Goal: Check status: Check status

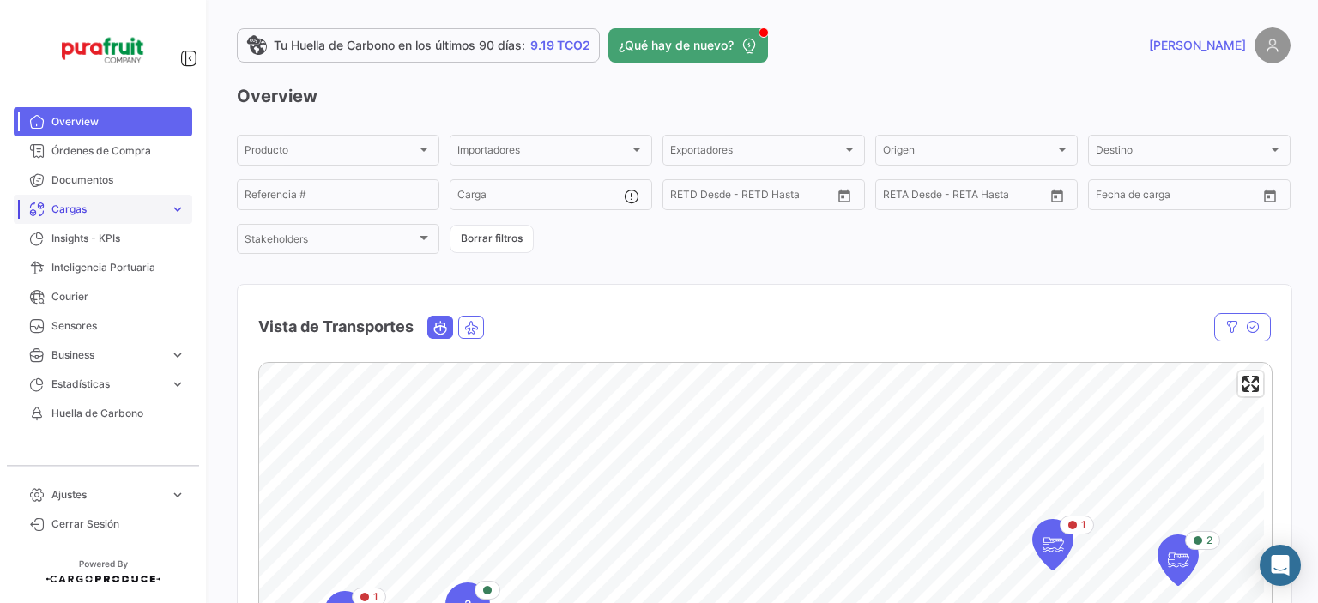
click at [86, 206] on span "Cargas" at bounding box center [107, 209] width 112 height 15
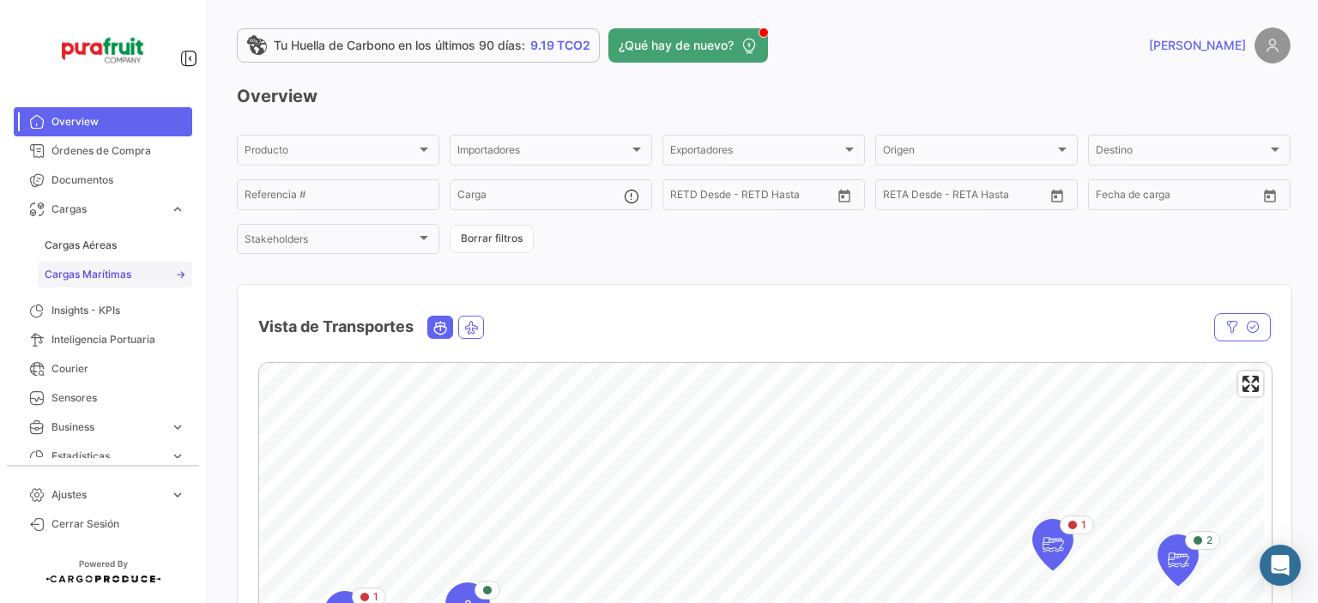
click at [77, 275] on span "Cargas Marítimas" at bounding box center [88, 274] width 87 height 15
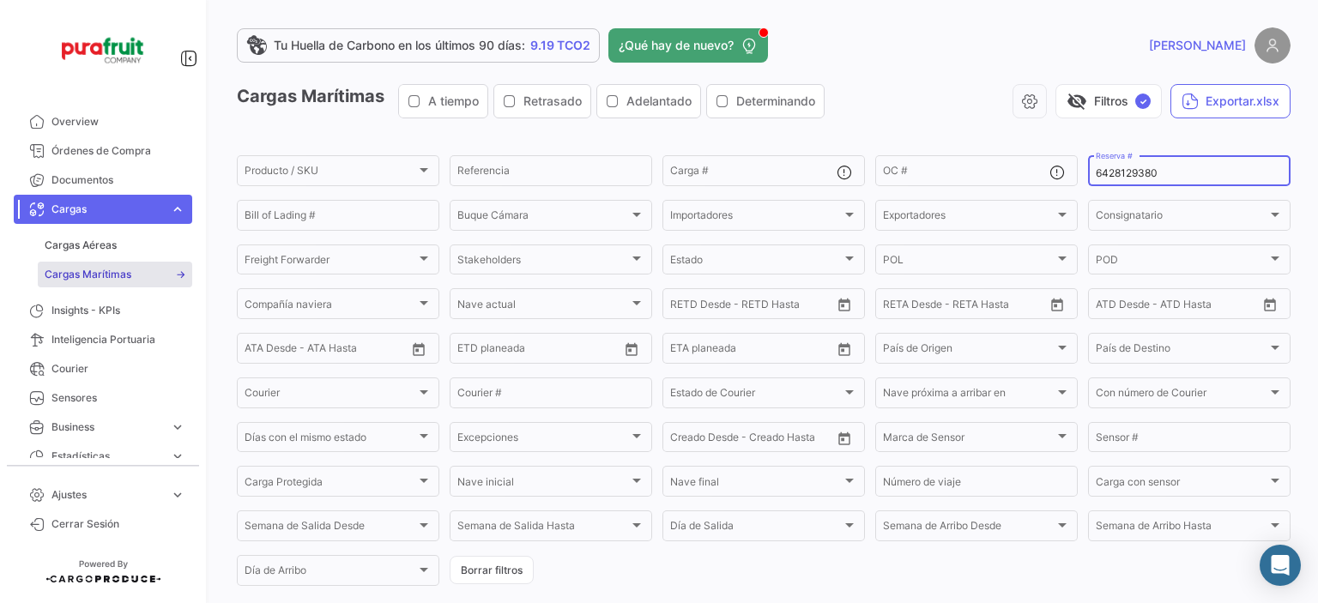
click at [1126, 170] on input "6428129380" at bounding box center [1189, 173] width 187 height 12
paste input "276349246"
type input "2763492460"
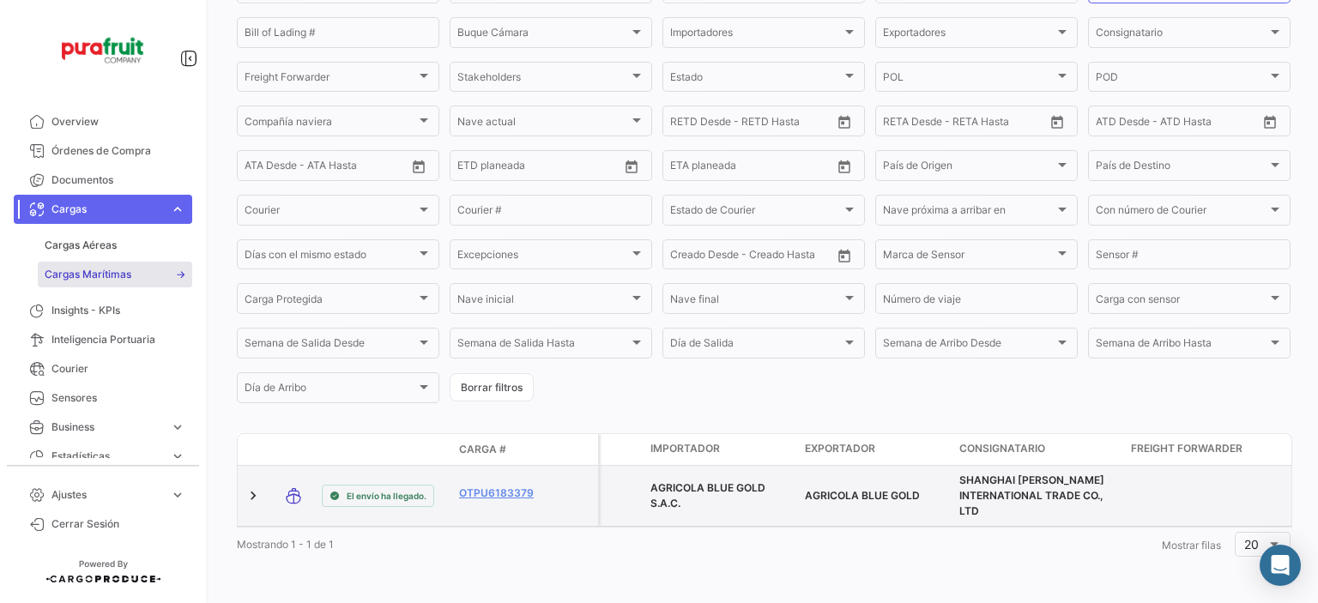
click at [511, 473] on datatable-body-cell "OTPU6183379" at bounding box center [503, 496] width 103 height 60
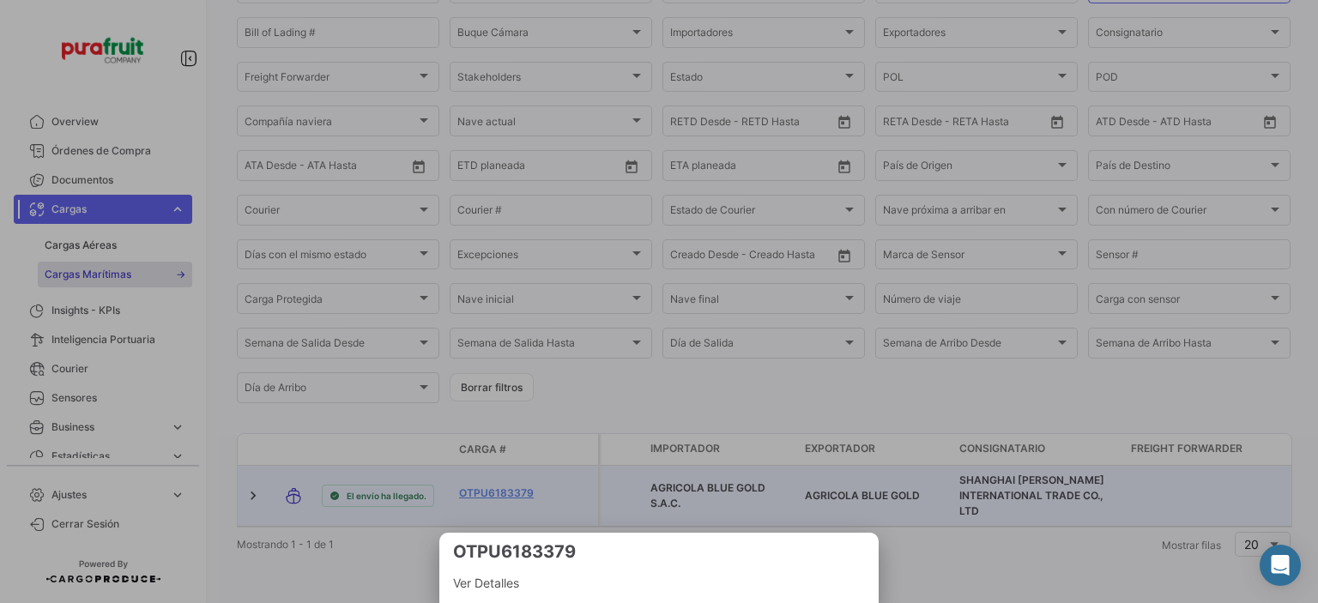
click at [509, 477] on div at bounding box center [659, 301] width 1318 height 603
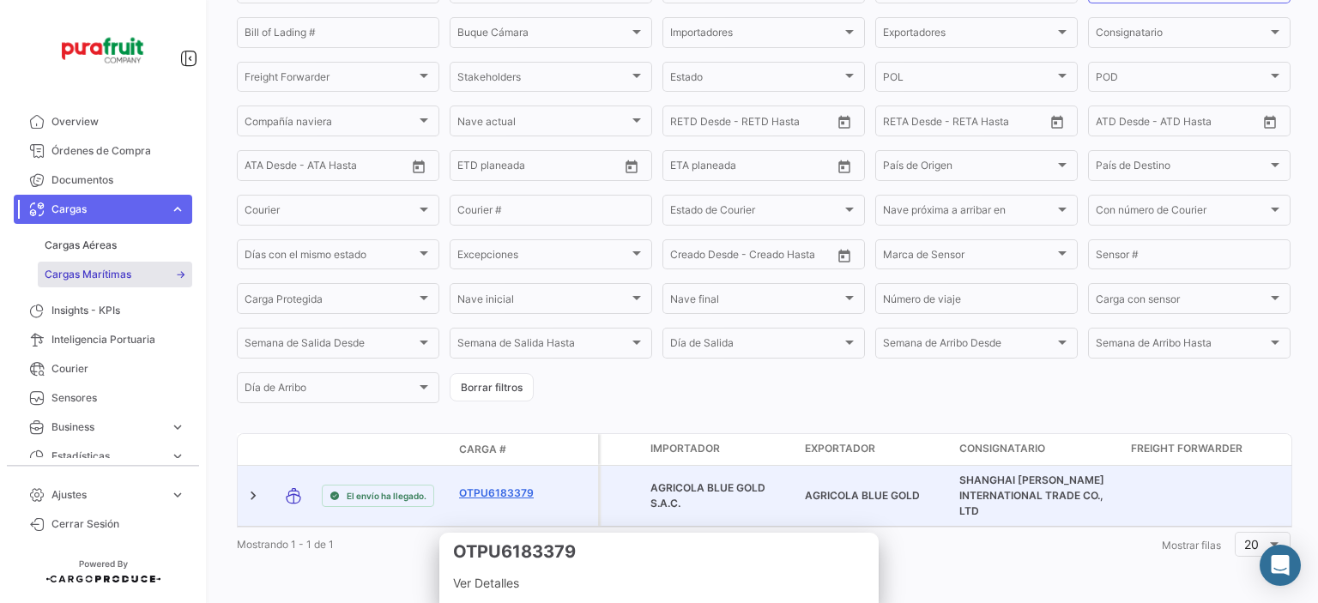
click at [508, 488] on link "OTPU6183379" at bounding box center [503, 493] width 89 height 15
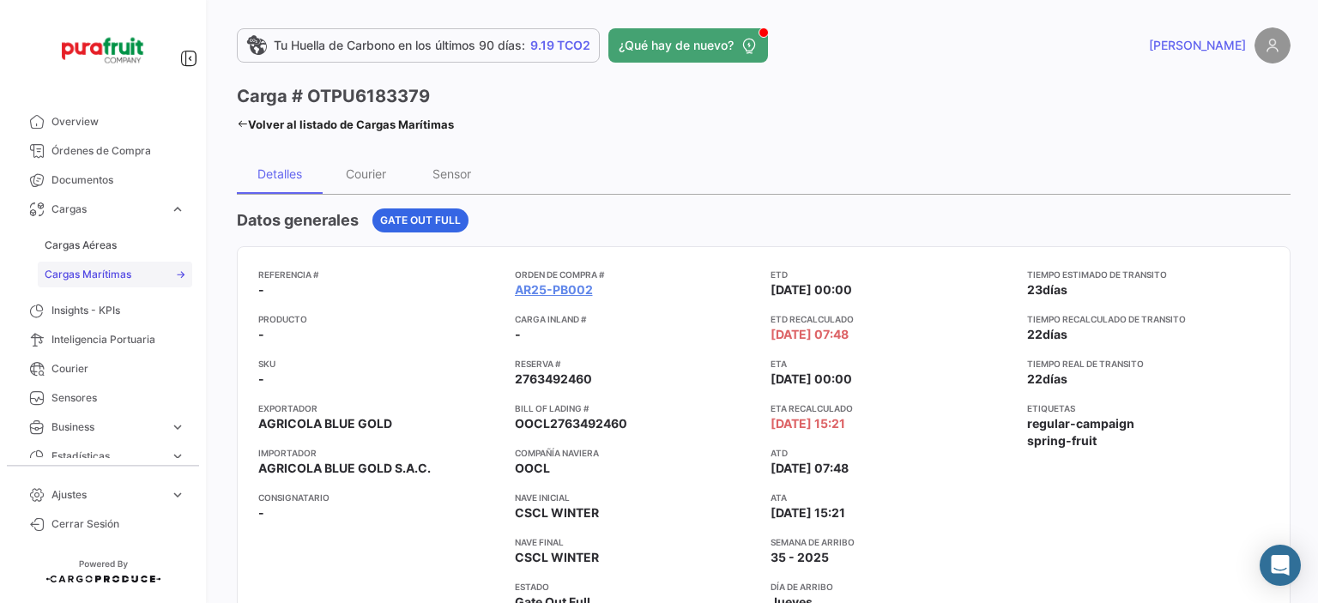
click at [120, 264] on link "Cargas Marítimas" at bounding box center [115, 275] width 154 height 26
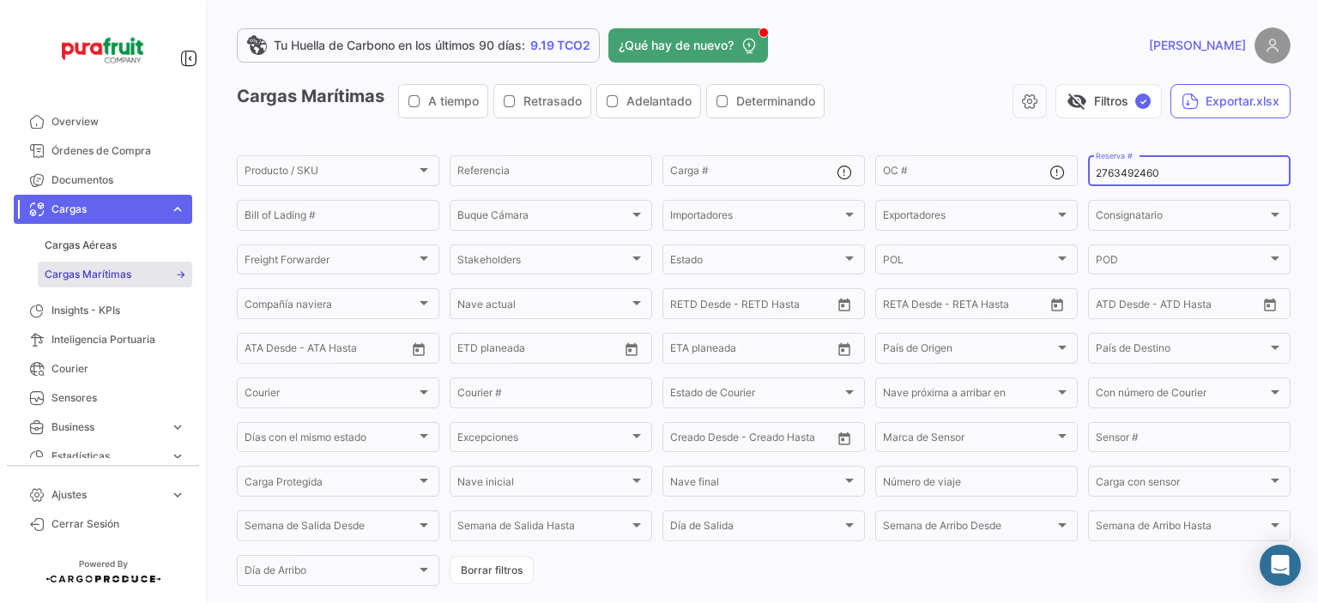
click at [1147, 181] on div "2763492460 Reserva #" at bounding box center [1189, 169] width 187 height 33
click at [1130, 170] on input "2763492460" at bounding box center [1189, 173] width 187 height 12
paste input "77965"
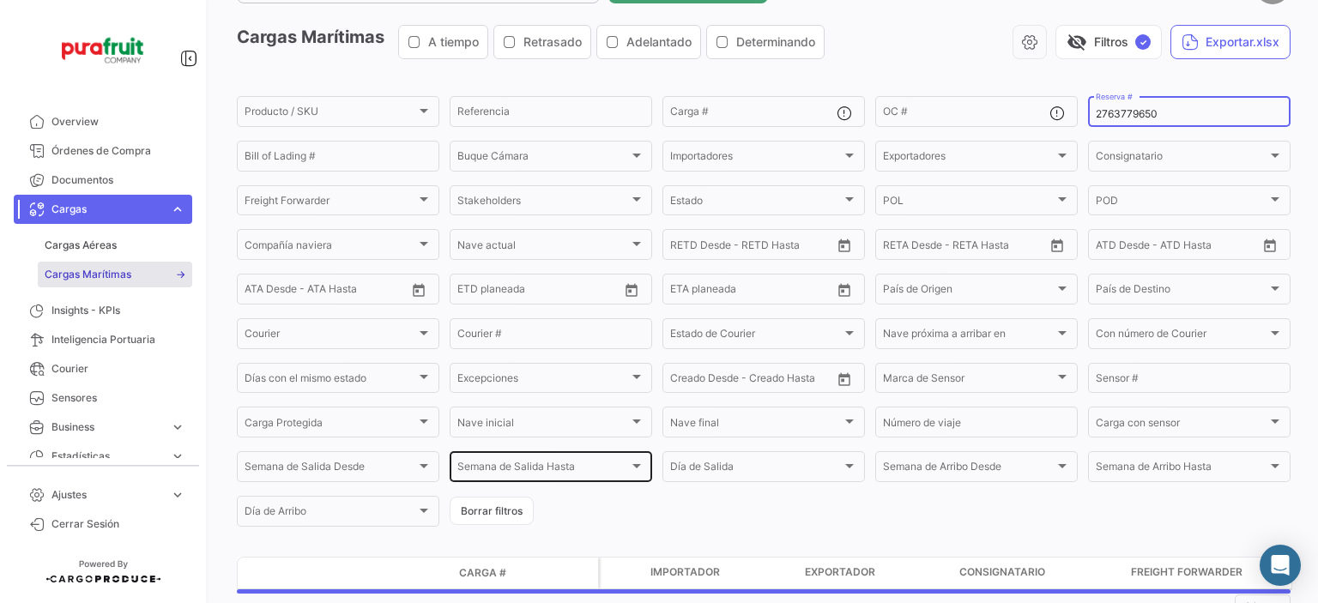
scroll to position [124, 0]
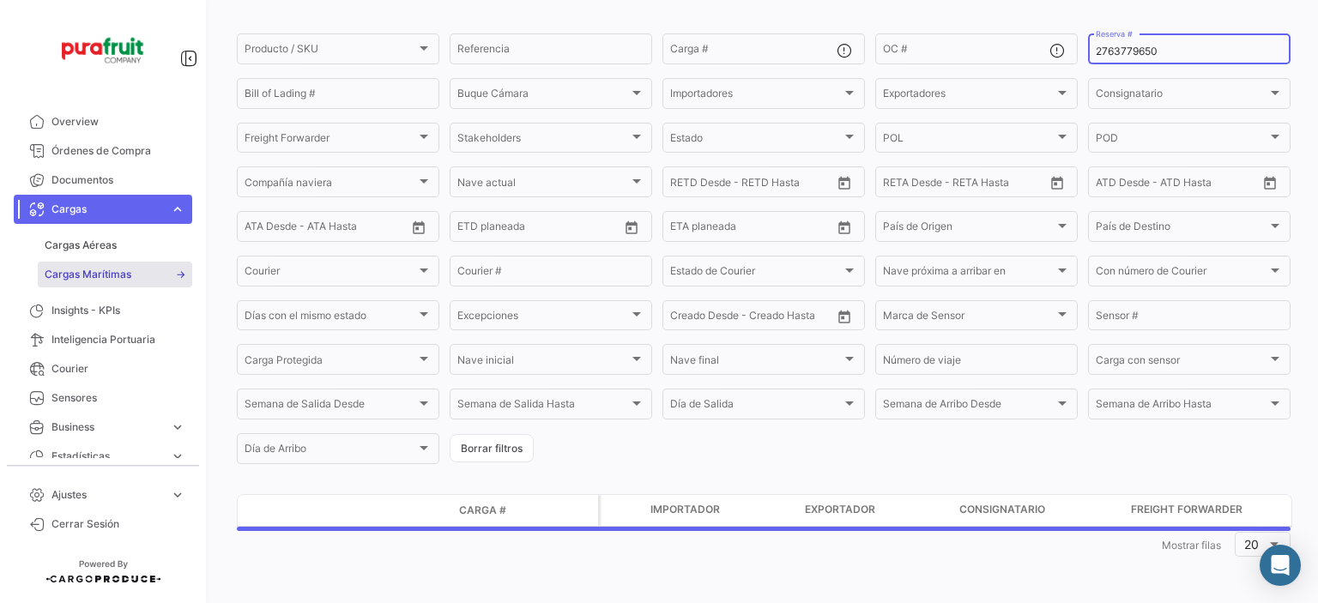
click at [1123, 45] on input "2763779650" at bounding box center [1189, 51] width 187 height 12
click at [1122, 46] on input "2763779650" at bounding box center [1189, 51] width 187 height 12
paste input "82432"
type input "2763824320"
